Goal: Task Accomplishment & Management: Manage account settings

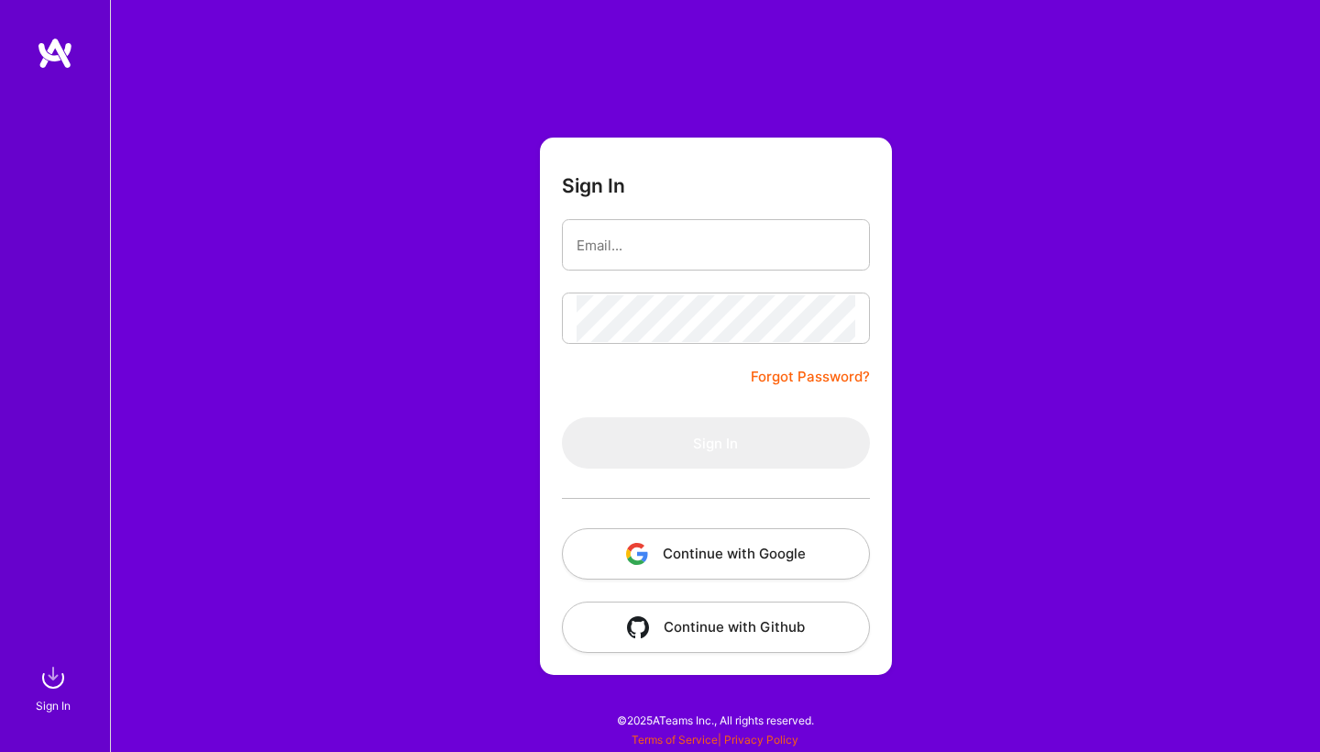
click at [705, 546] on button "Continue with Google" at bounding box center [716, 553] width 308 height 51
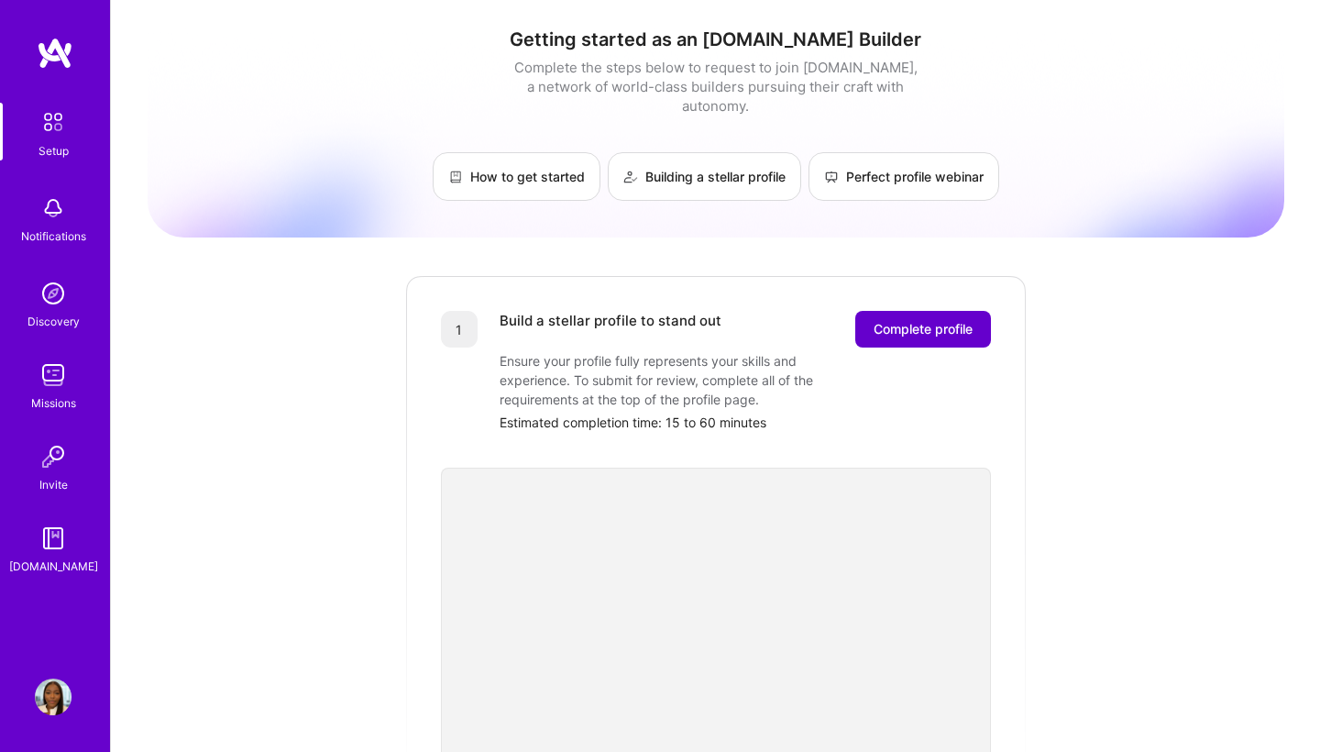
click at [923, 320] on span "Complete profile" at bounding box center [922, 329] width 99 height 18
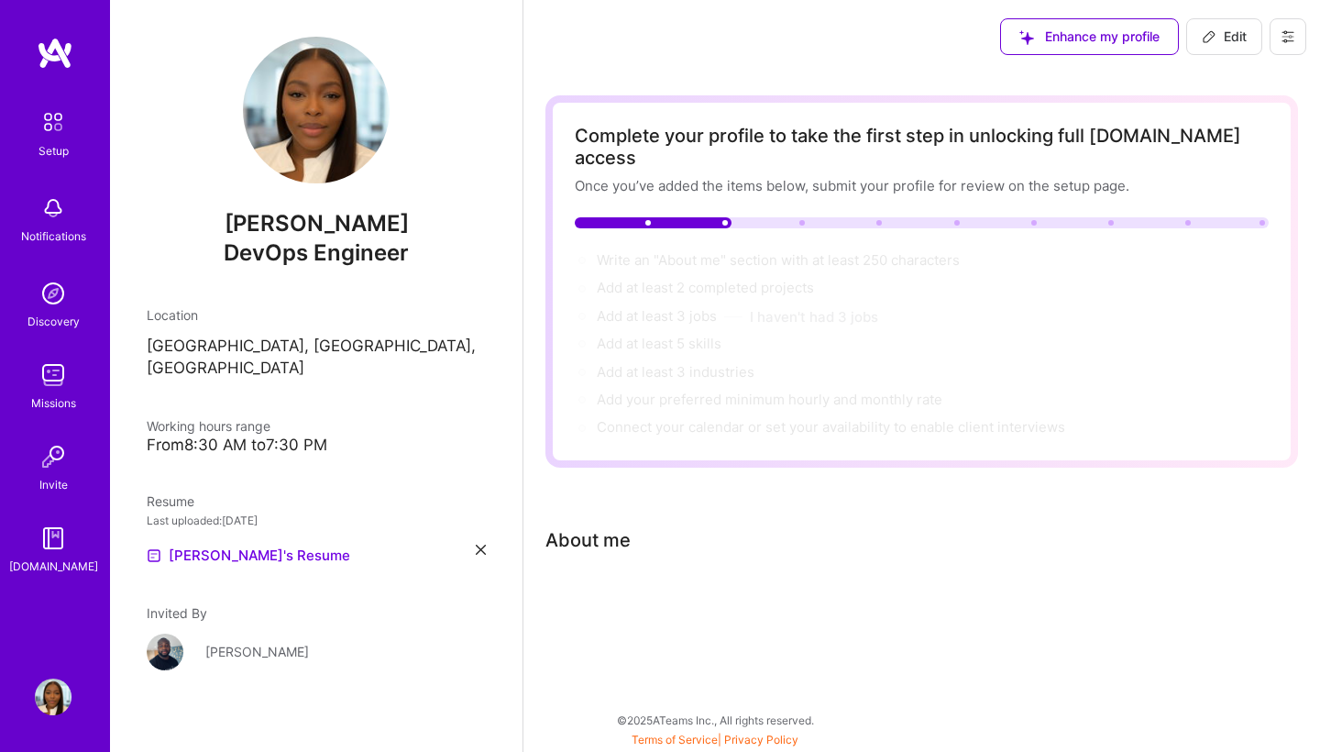
click at [747, 495] on div "Complete your profile to take the first step in unlocking full [DOMAIN_NAME] ac…" at bounding box center [921, 372] width 752 height 554
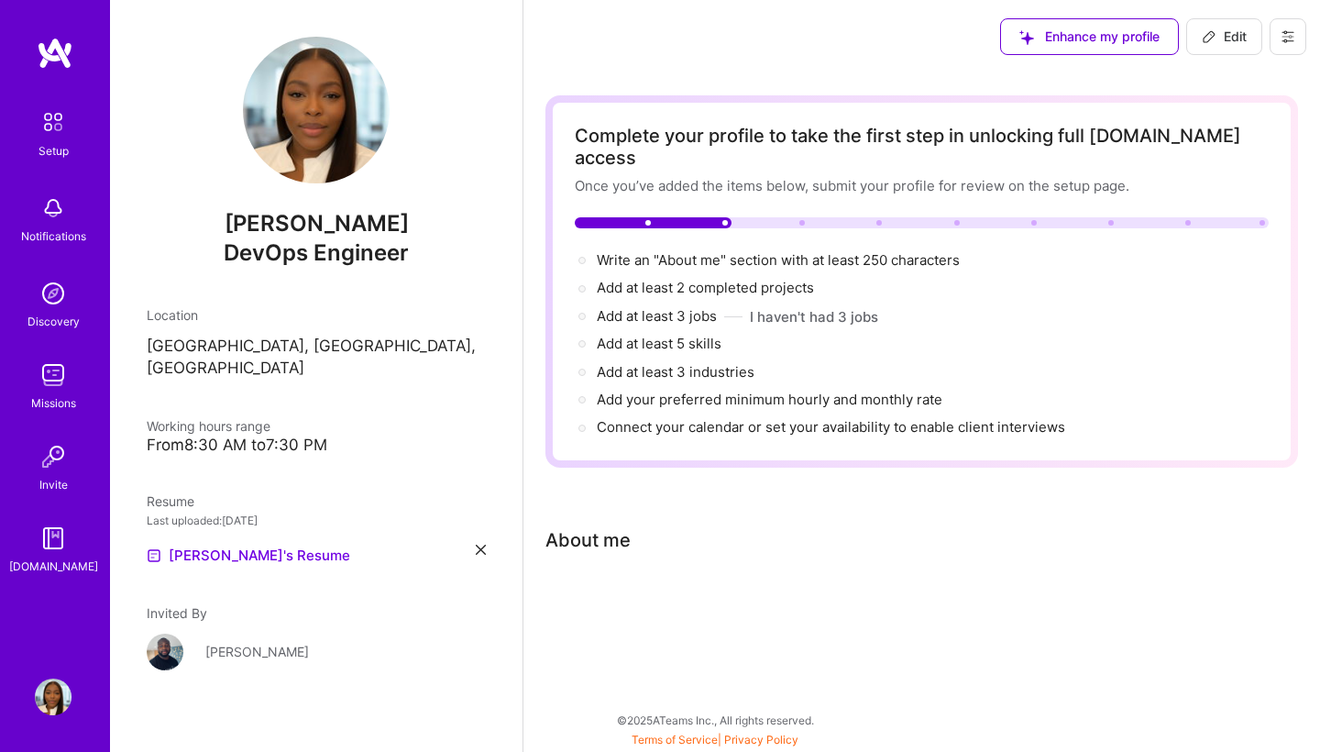
click at [695, 614] on div "Complete your profile to take the first step in unlocking full [DOMAIN_NAME] ac…" at bounding box center [921, 383] width 796 height 620
click at [693, 217] on div at bounding box center [653, 222] width 157 height 11
click at [1093, 36] on span "Enhance my profile" at bounding box center [1089, 36] width 140 height 18
click at [735, 526] on div "About me" at bounding box center [911, 539] width 733 height 27
click at [616, 576] on div "Complete your profile to take the first step in unlocking full [DOMAIN_NAME] ac…" at bounding box center [921, 383] width 796 height 620
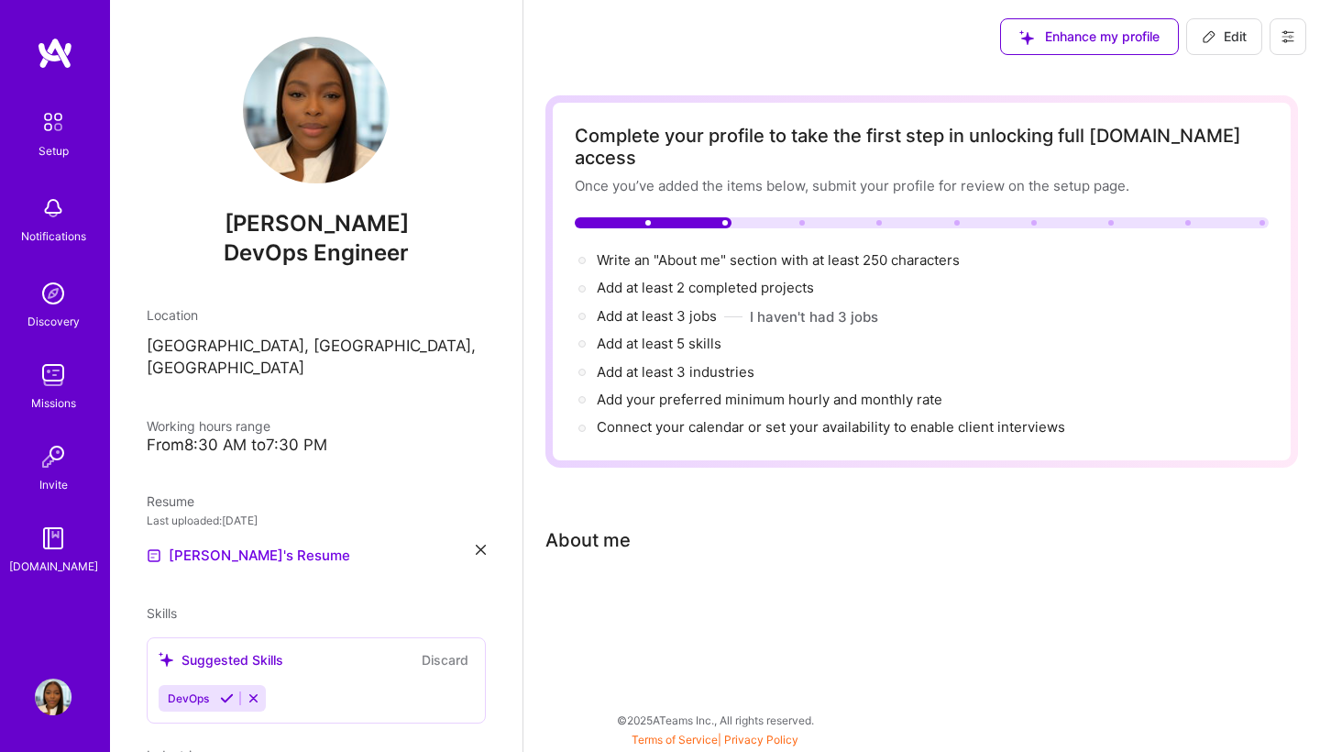
click at [551, 526] on div "About me" at bounding box center [587, 539] width 85 height 27
click at [1215, 32] on icon at bounding box center [1209, 36] width 15 height 15
select select "US"
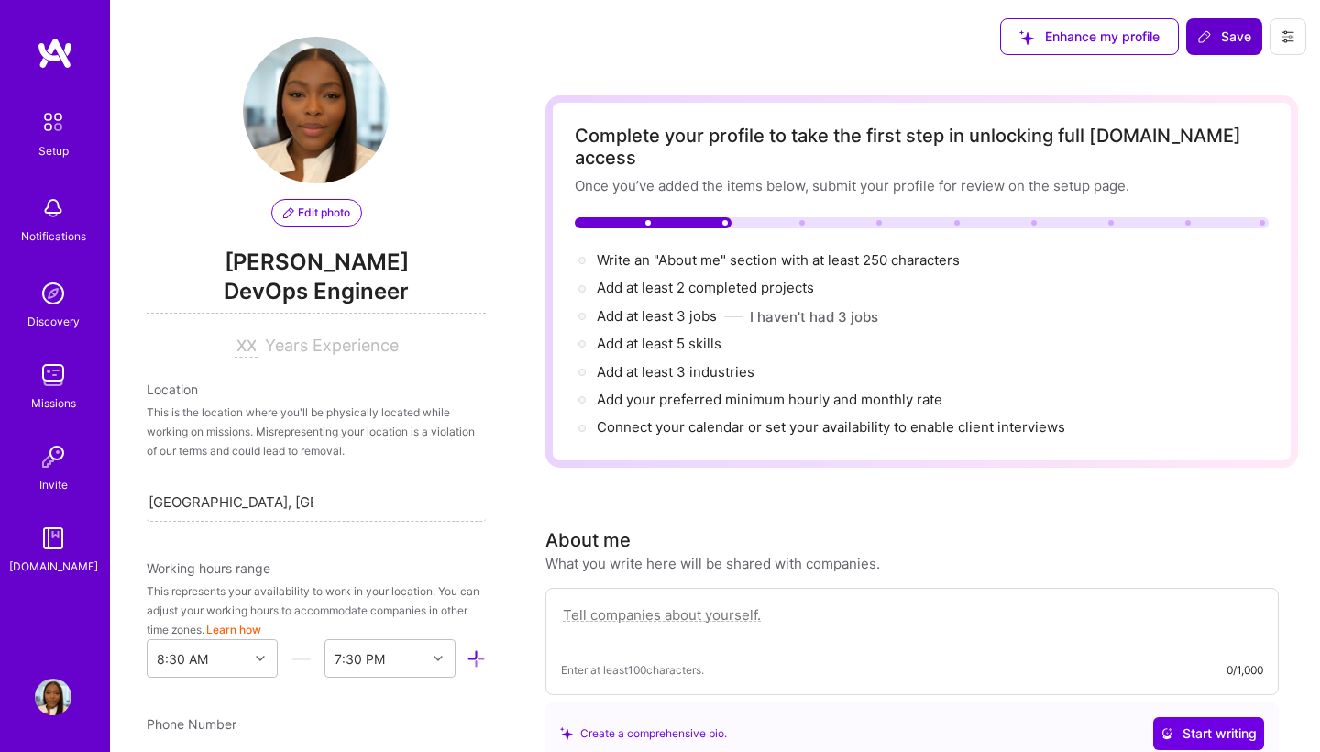
drag, startPoint x: 1189, startPoint y: 541, endPoint x: 914, endPoint y: 673, distance: 305.0
click at [914, 673] on div "Enter at least 100 characters. 0/1,000 Create a comprehensive bio. Start writing" at bounding box center [911, 676] width 733 height 177
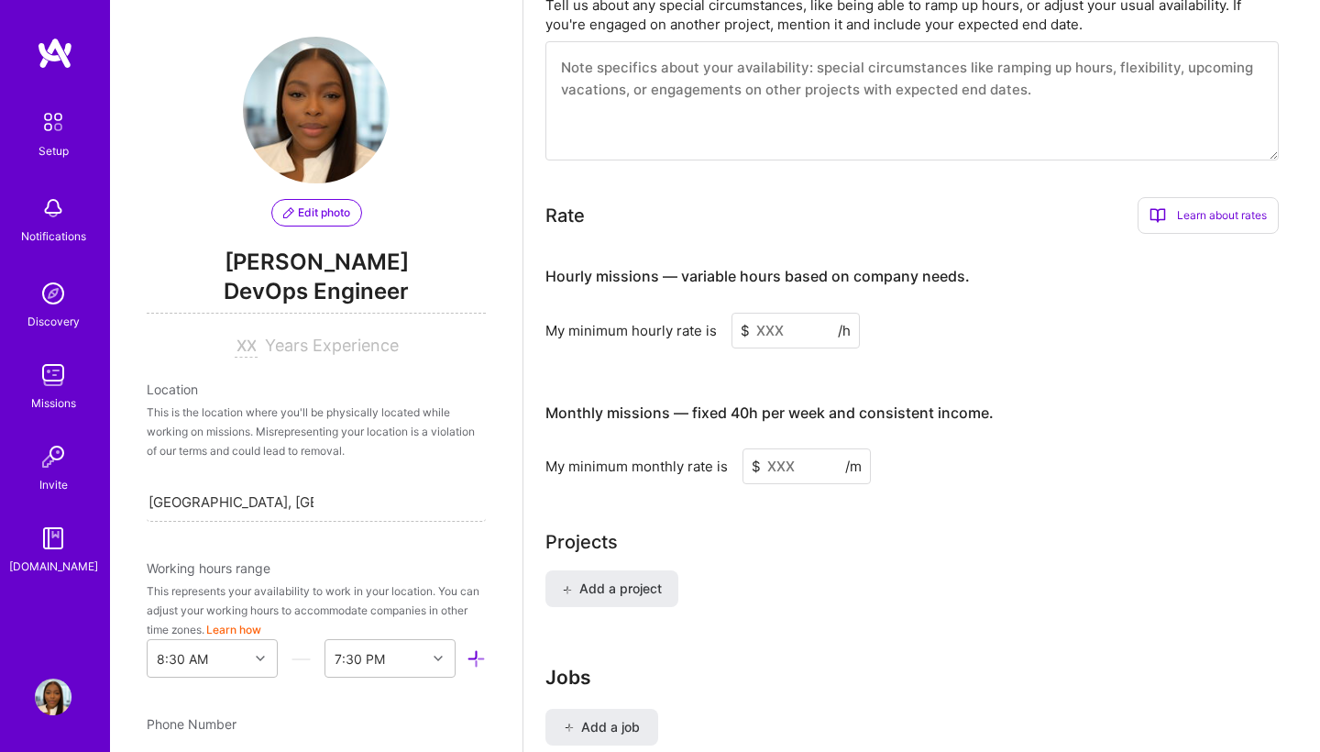
scroll to position [954, 0]
